Goal: Task Accomplishment & Management: Use online tool/utility

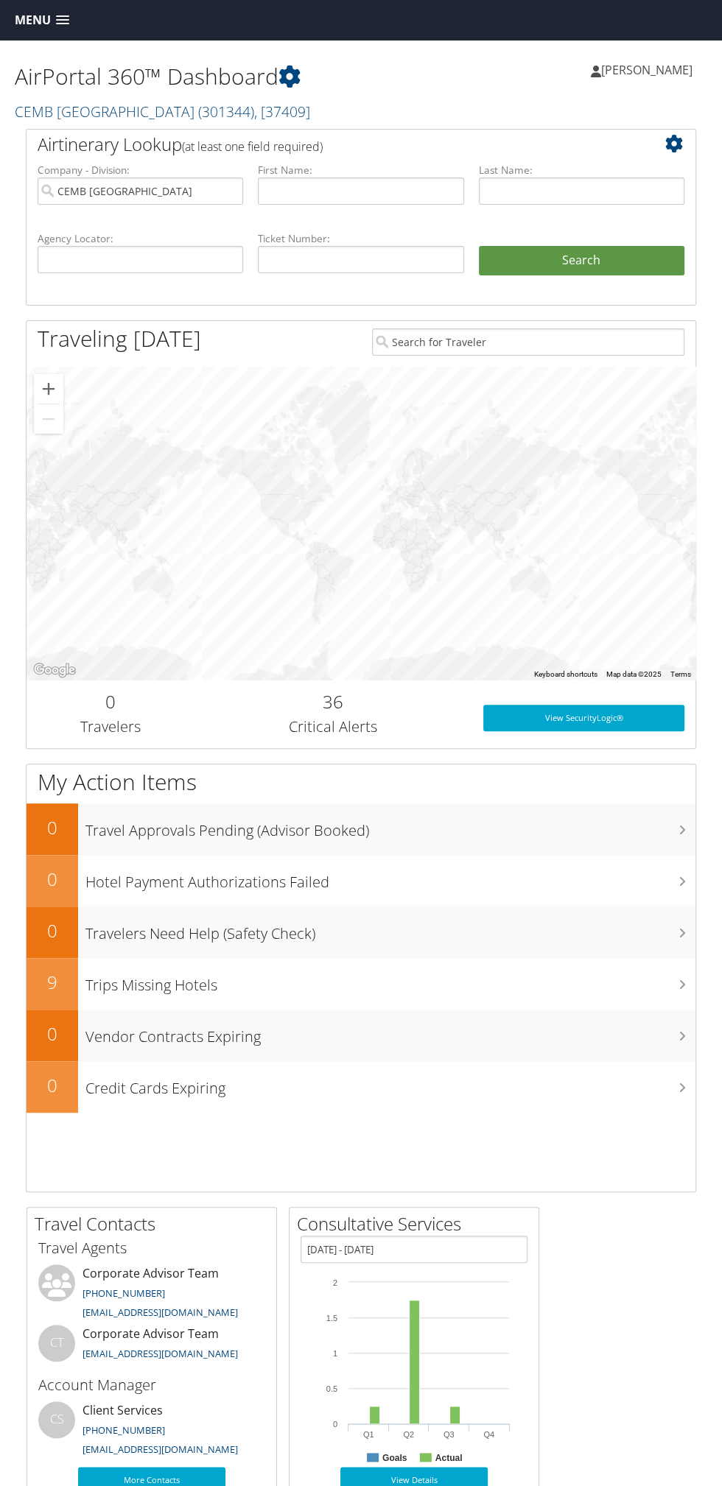
click at [62, 20] on span at bounding box center [62, 20] width 13 height 10
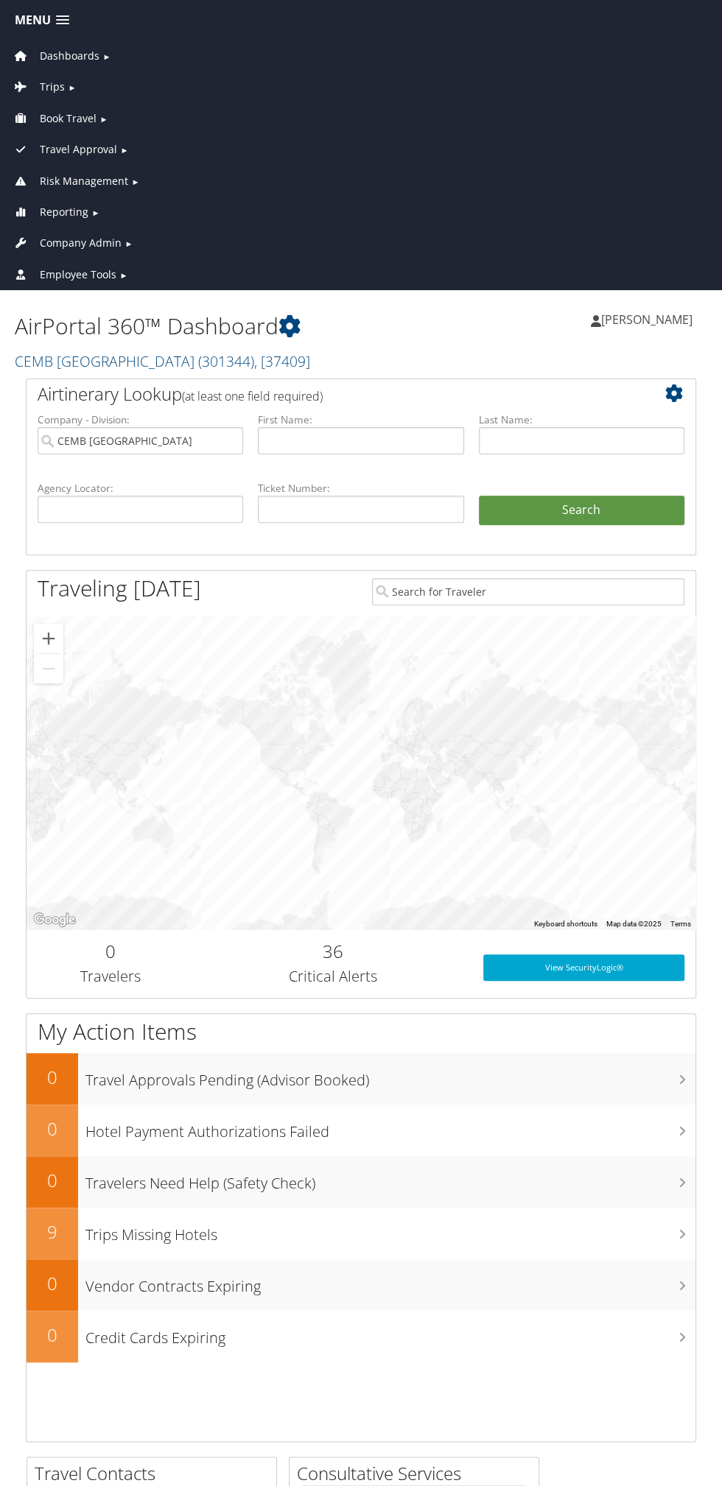
click at [99, 78] on link "Trips ►" at bounding box center [361, 83] width 714 height 31
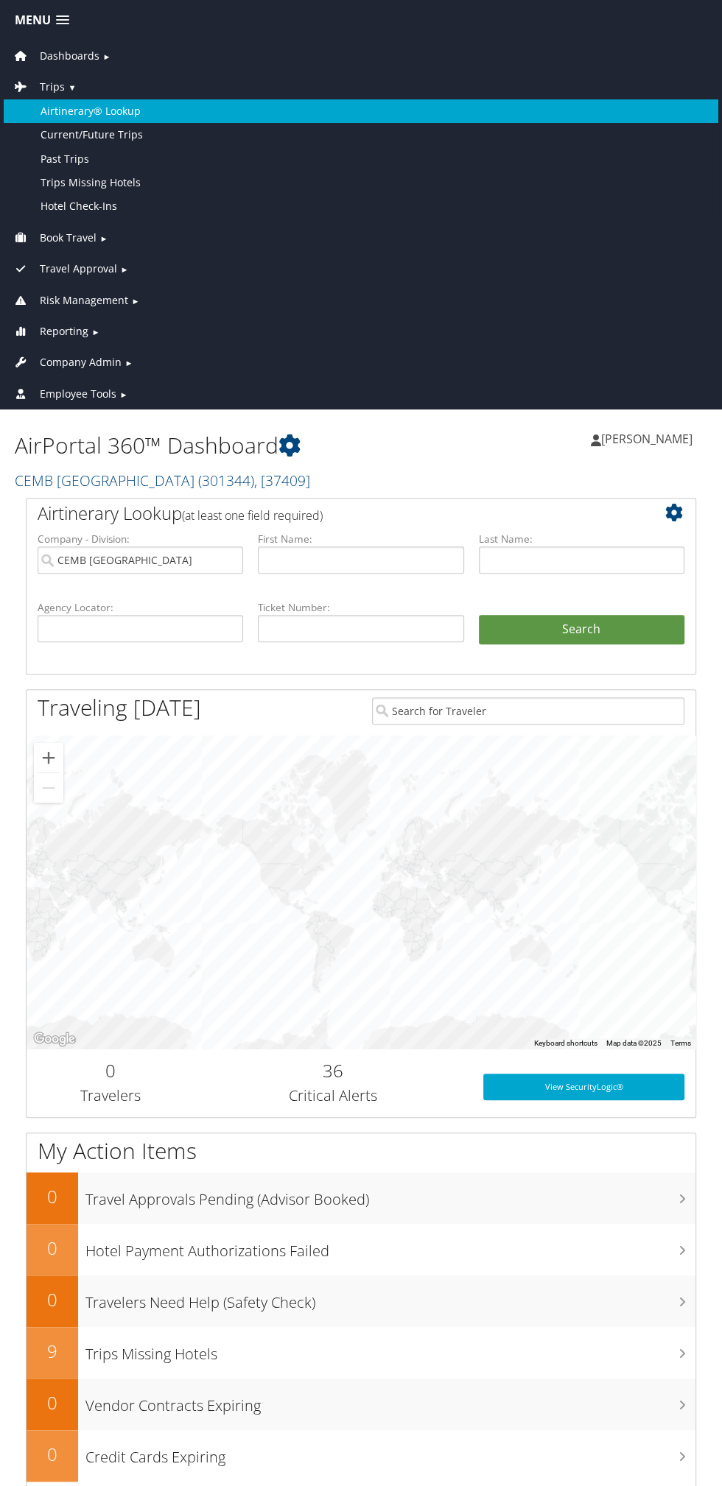
click at [147, 99] on link "Airtinerary® Lookup" at bounding box center [361, 111] width 714 height 24
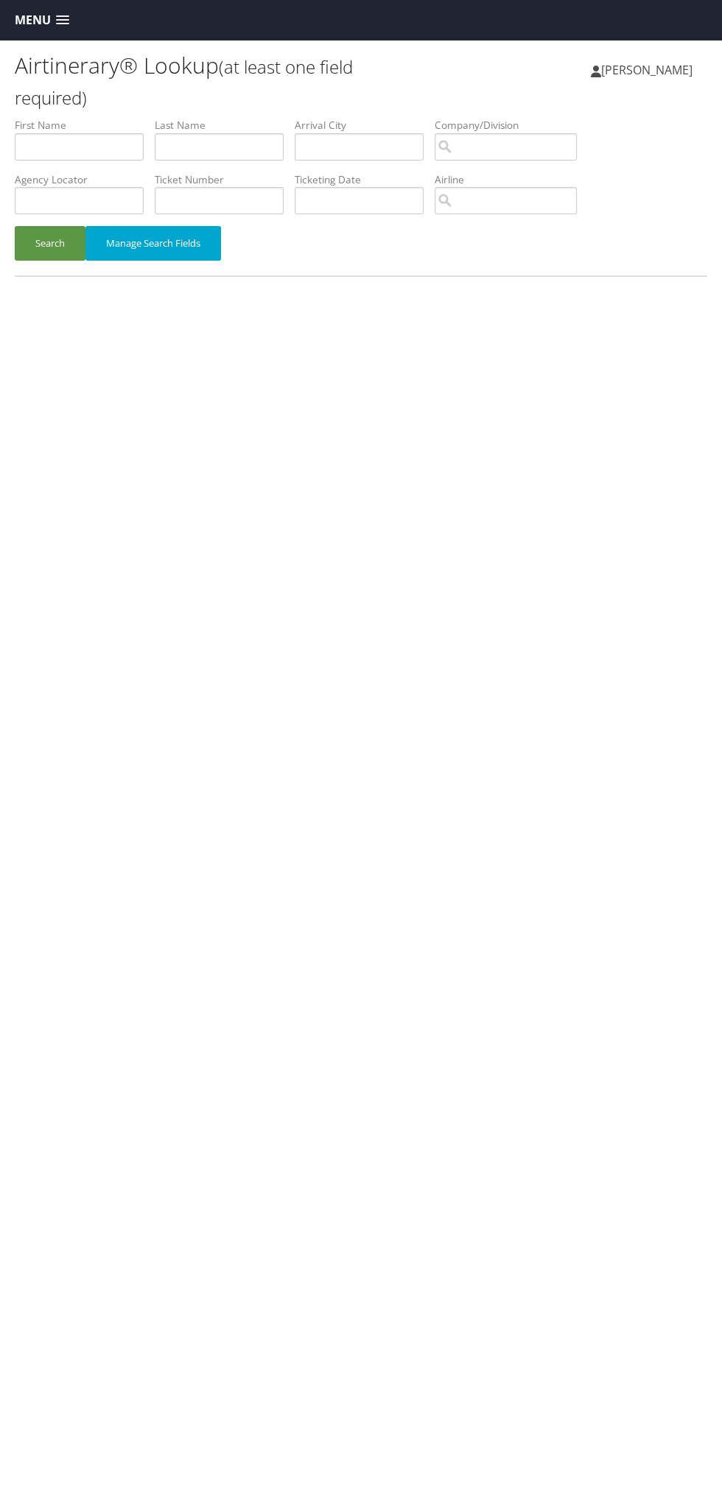
click at [716, 404] on div "Airtinerary® Lookup (at least one field required) Scott Reinholt Scott Reinholt…" at bounding box center [361, 784] width 722 height 1486
click at [122, 147] on input "text" at bounding box center [79, 146] width 129 height 27
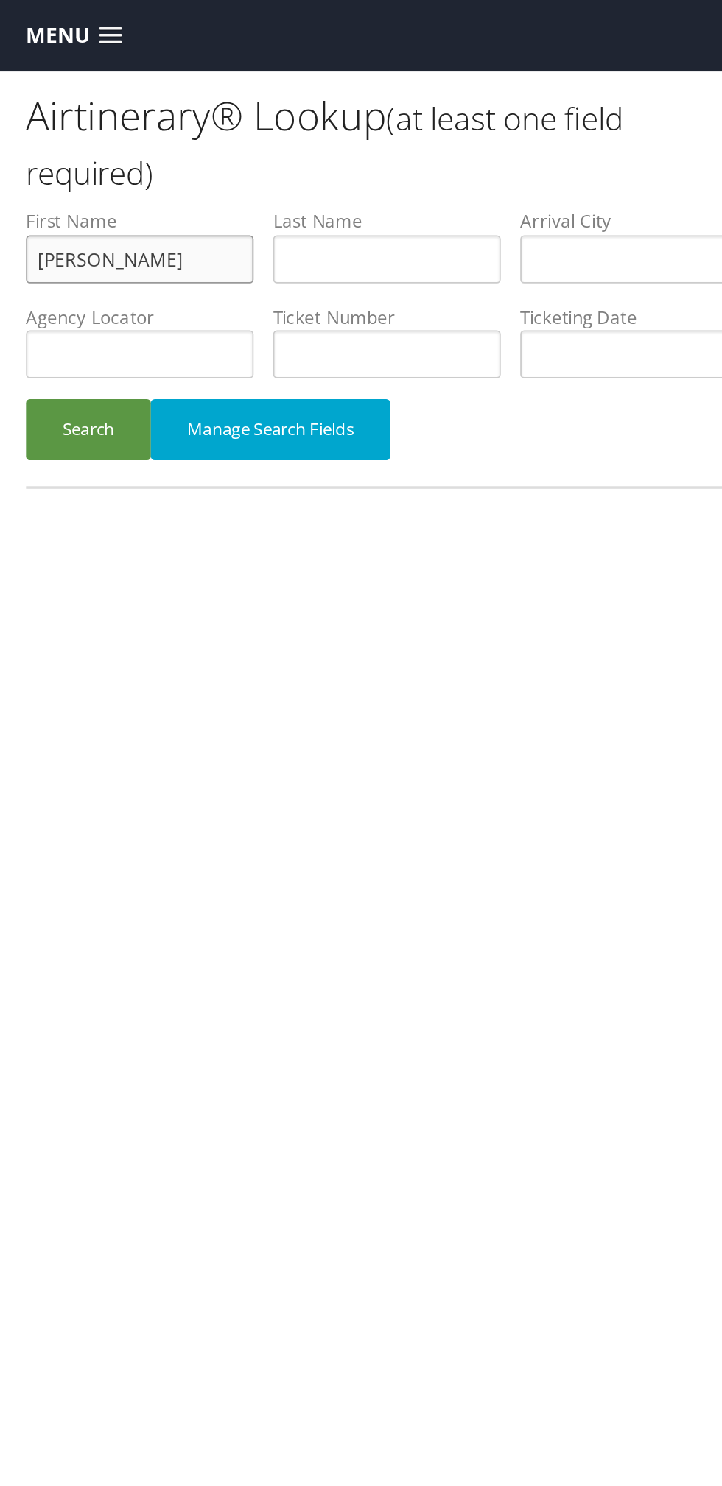
type input "James"
click at [256, 150] on input "text" at bounding box center [219, 146] width 129 height 27
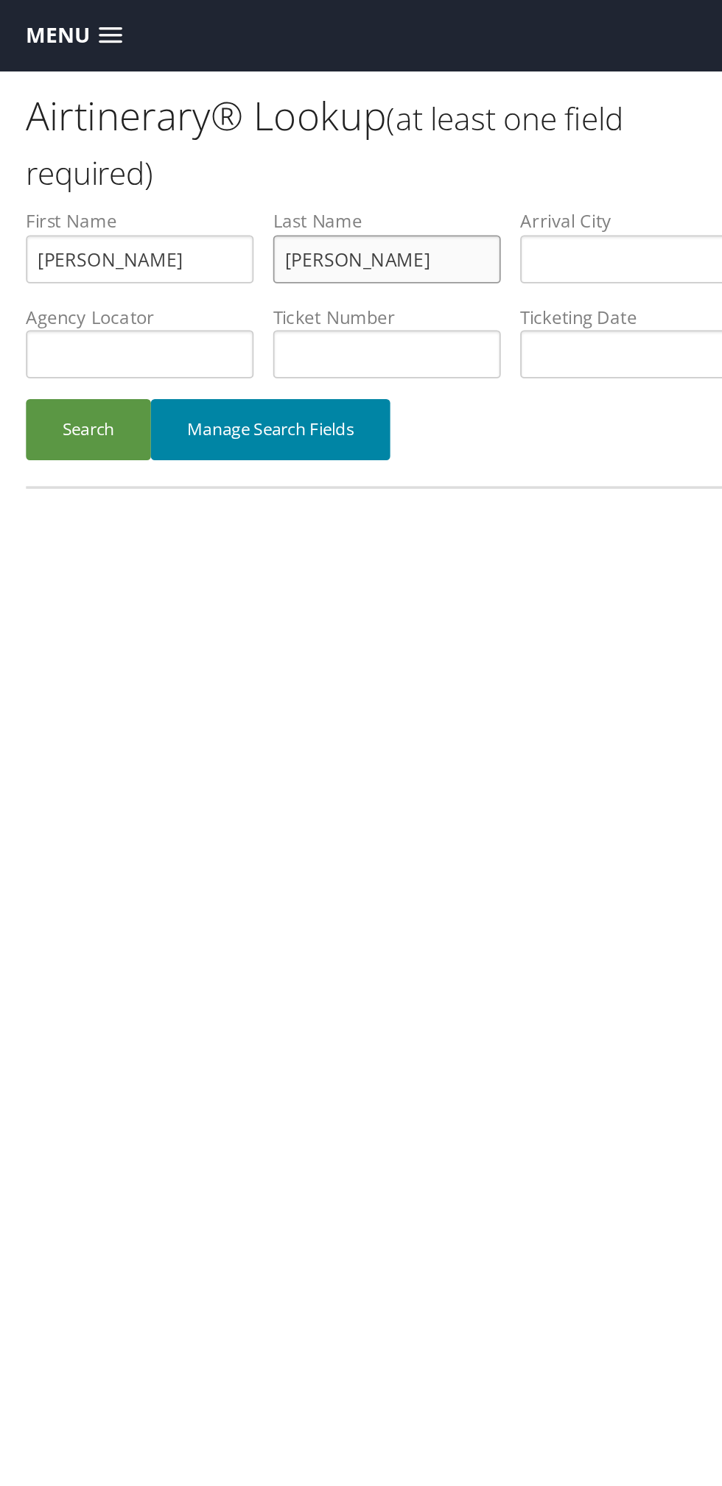
type input "Moore"
click at [180, 240] on button "Manage Search Fields" at bounding box center [153, 243] width 136 height 35
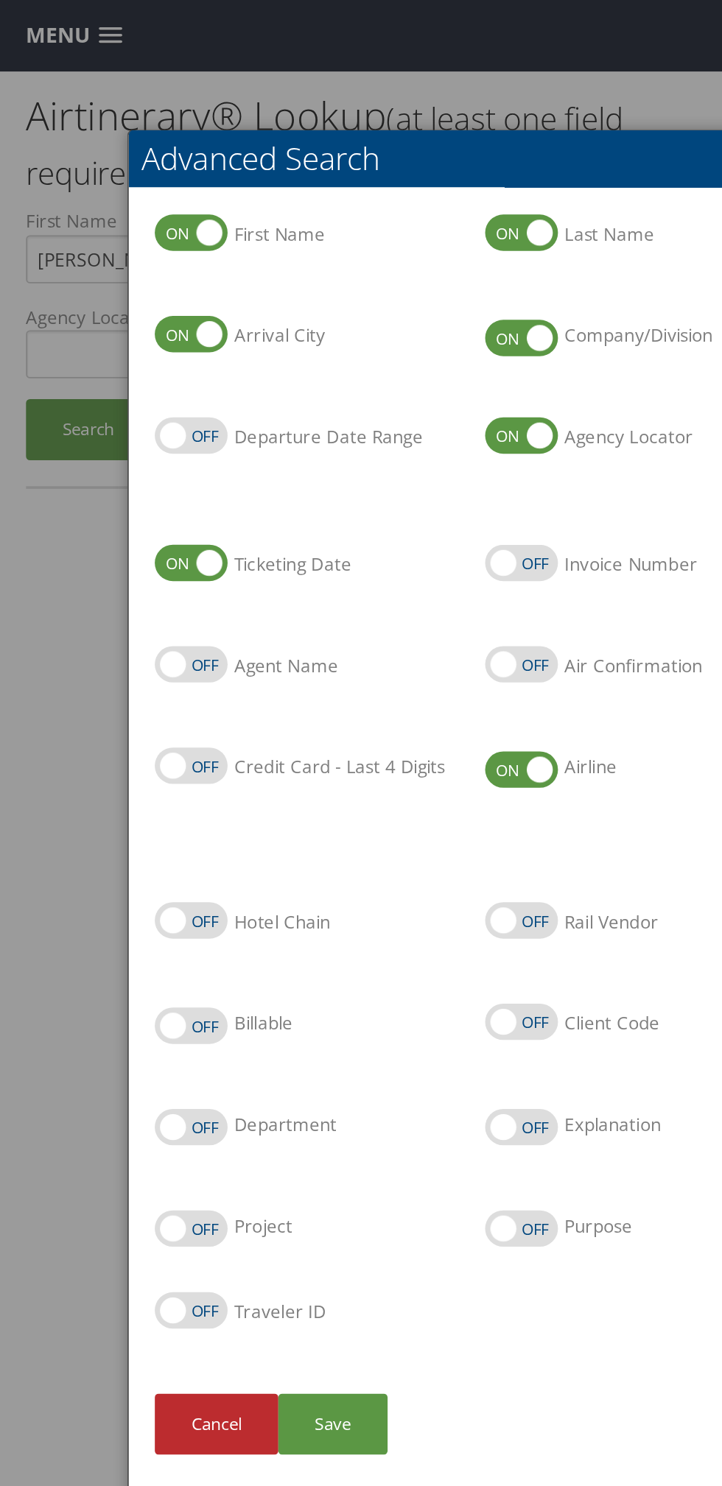
click at [43, 249] on div at bounding box center [361, 743] width 722 height 1486
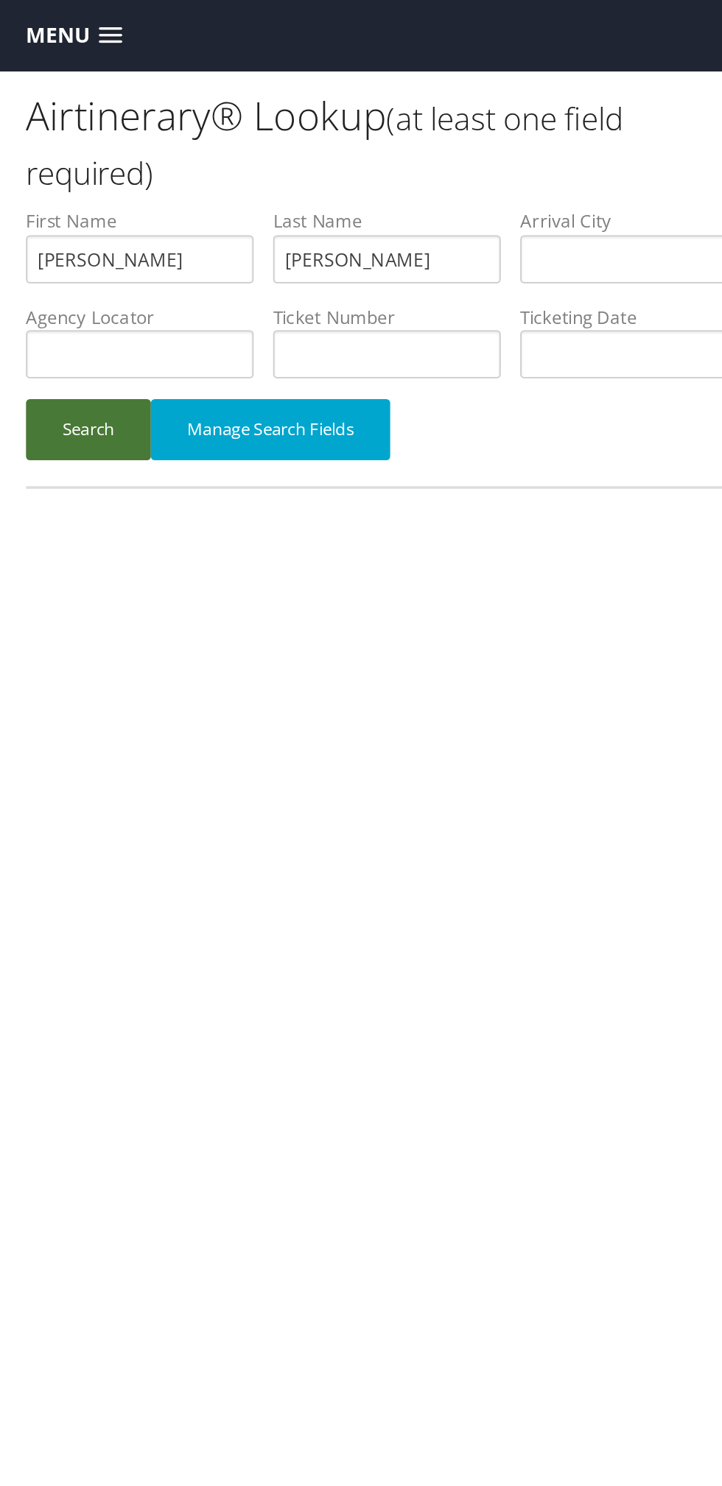
click at [49, 244] on button "Search" at bounding box center [50, 243] width 71 height 35
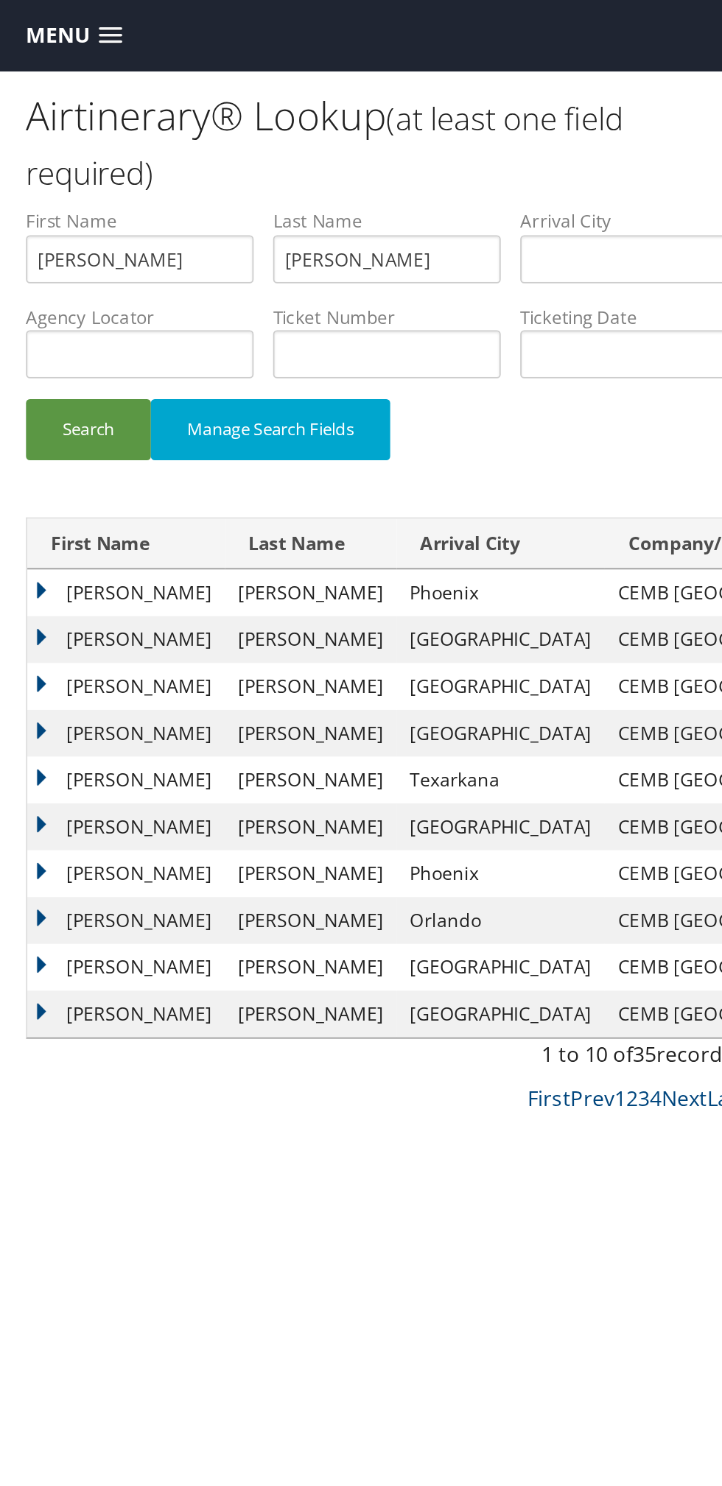
click at [55, 360] on td "JAMES LEE" at bounding box center [71, 362] width 112 height 27
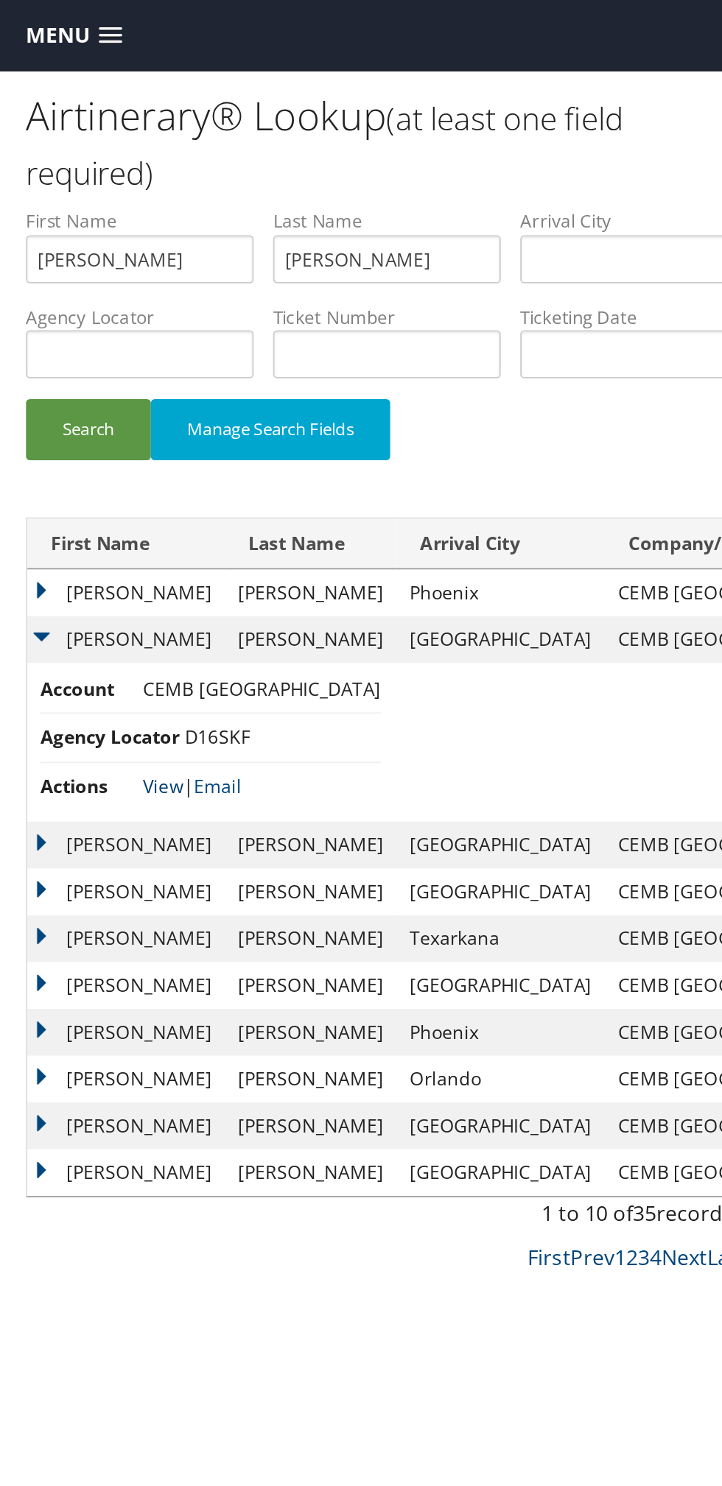
click at [87, 447] on link "View" at bounding box center [92, 445] width 23 height 14
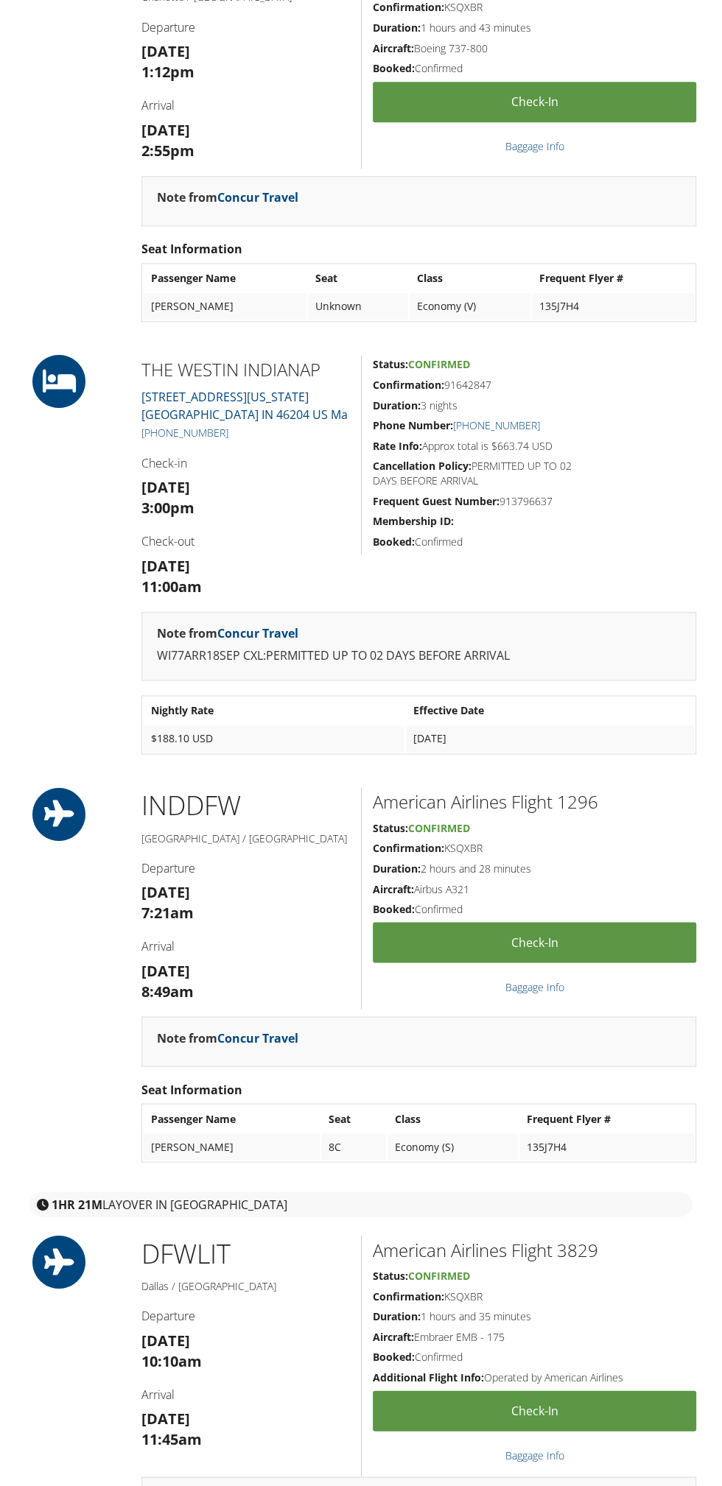
scroll to position [1058, 0]
